Goal: Transaction & Acquisition: Download file/media

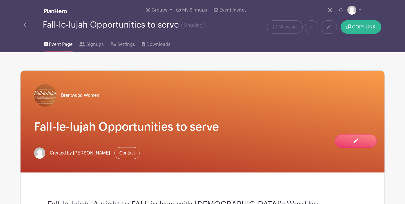
click at [368, 26] on span "COPY LINK" at bounding box center [364, 27] width 23 height 5
drag, startPoint x: 293, startPoint y: 37, endPoint x: 279, endPoint y: 35, distance: 13.4
click at [351, 29] on button "COPY LINK" at bounding box center [361, 27] width 41 height 14
click at [97, 44] on span "Signups" at bounding box center [94, 44] width 17 height 7
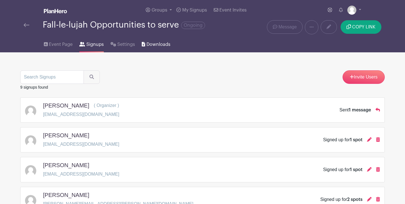
click at [164, 43] on span "Downloads" at bounding box center [159, 44] width 24 height 7
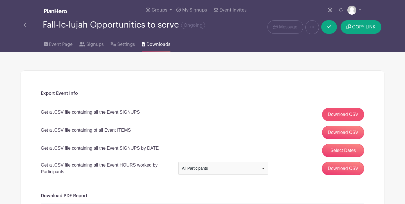
click at [343, 109] on link "Download CSV" at bounding box center [343, 115] width 43 height 14
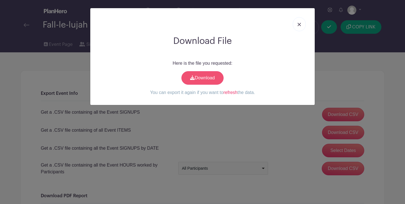
click at [209, 77] on link "Download" at bounding box center [203, 78] width 42 height 14
click at [301, 25] on img at bounding box center [299, 24] width 3 height 3
click at [301, 25] on link "Message" at bounding box center [286, 27] width 36 height 14
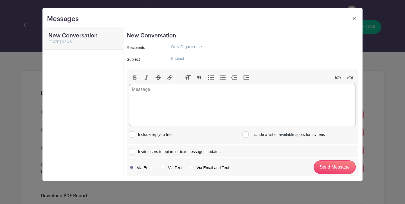
click at [355, 20] on img at bounding box center [354, 18] width 3 height 3
